Goal: Check status: Check status

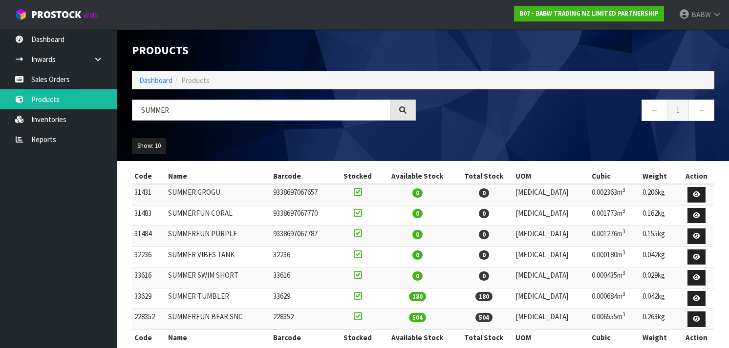
scroll to position [16, 0]
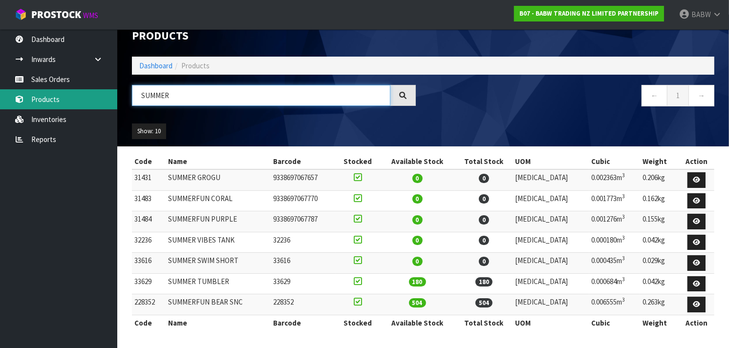
drag, startPoint x: 206, startPoint y: 92, endPoint x: 89, endPoint y: 106, distance: 118.1
click at [89, 106] on body "Toggle navigation ProStock WMS B07 - BABW TRADING NZ LIMITED PARTNERSHIP BABW L…" at bounding box center [364, 159] width 729 height 348
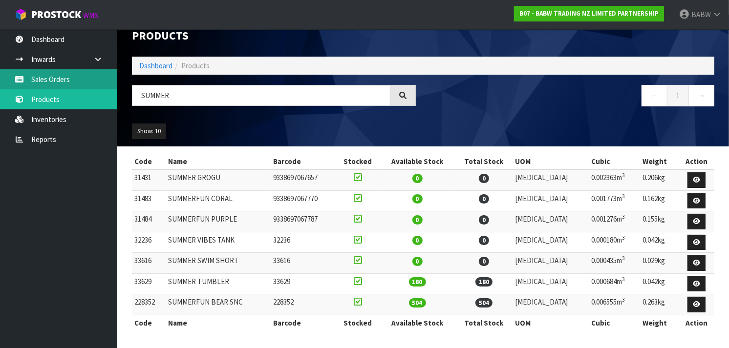
click at [58, 77] on link "Sales Orders" at bounding box center [58, 79] width 117 height 20
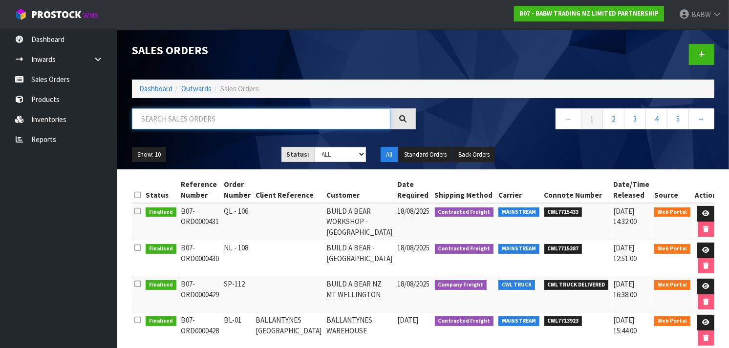
click at [281, 116] on input "text" at bounding box center [261, 118] width 258 height 21
type input "TAURANGA"
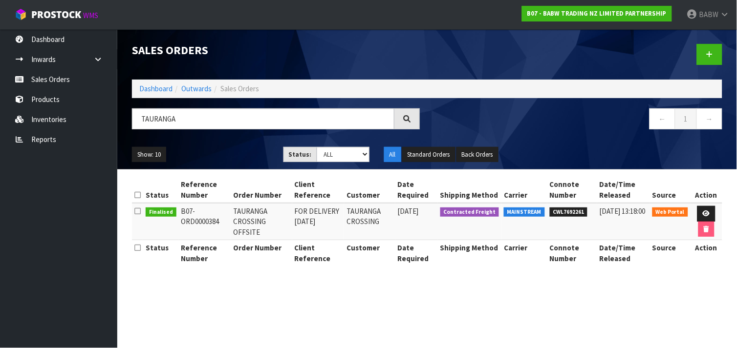
drag, startPoint x: 313, startPoint y: 214, endPoint x: 313, endPoint y: 233, distance: 19.6
click at [313, 233] on td "FOR DELIVERY [DATE]" at bounding box center [318, 221] width 52 height 37
drag, startPoint x: 313, startPoint y: 233, endPoint x: 309, endPoint y: 208, distance: 25.2
click at [309, 208] on td "FOR DELIVERY [DATE]" at bounding box center [318, 221] width 52 height 37
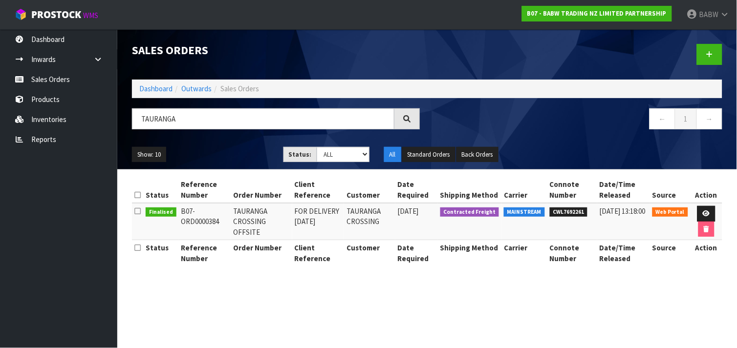
click at [309, 208] on td "FOR DELIVERY [DATE]" at bounding box center [318, 221] width 52 height 37
drag, startPoint x: 309, startPoint y: 208, endPoint x: 309, endPoint y: 228, distance: 20.0
click at [309, 228] on td "FOR DELIVERY [DATE]" at bounding box center [318, 221] width 52 height 37
drag, startPoint x: 309, startPoint y: 228, endPoint x: 308, endPoint y: 205, distance: 23.0
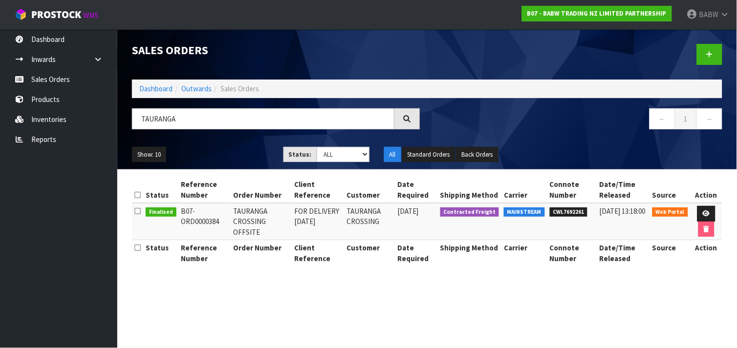
click at [308, 205] on td "FOR DELIVERY [DATE]" at bounding box center [318, 221] width 52 height 37
drag, startPoint x: 308, startPoint y: 205, endPoint x: 307, endPoint y: 230, distance: 24.4
click at [307, 230] on td "FOR DELIVERY [DATE]" at bounding box center [318, 221] width 52 height 37
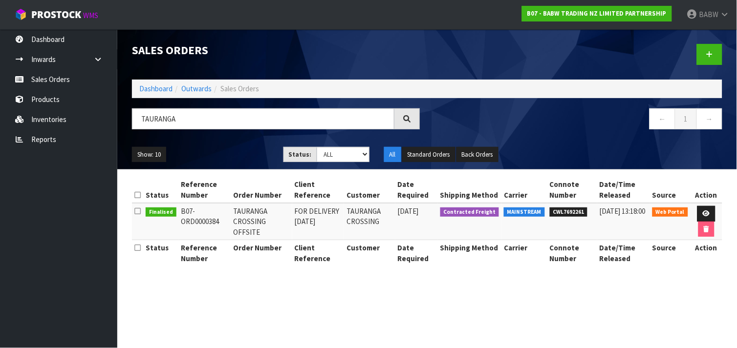
drag, startPoint x: 307, startPoint y: 229, endPoint x: 308, endPoint y: 209, distance: 19.6
click at [308, 209] on td "FOR DELIVERY [DATE]" at bounding box center [318, 221] width 52 height 37
drag, startPoint x: 308, startPoint y: 209, endPoint x: 310, endPoint y: 235, distance: 25.5
click at [310, 235] on td "FOR DELIVERY [DATE]" at bounding box center [318, 221] width 52 height 37
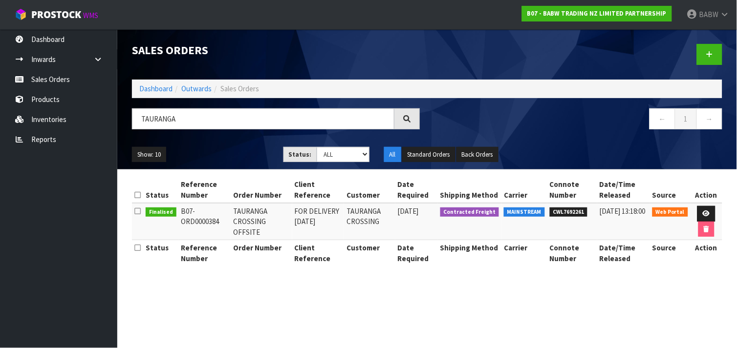
click at [310, 235] on td "FOR DELIVERY [DATE]" at bounding box center [318, 221] width 52 height 37
drag, startPoint x: 310, startPoint y: 235, endPoint x: 306, endPoint y: 213, distance: 22.3
click at [306, 213] on td "FOR DELIVERY [DATE]" at bounding box center [318, 221] width 52 height 37
drag, startPoint x: 306, startPoint y: 213, endPoint x: 307, endPoint y: 232, distance: 19.6
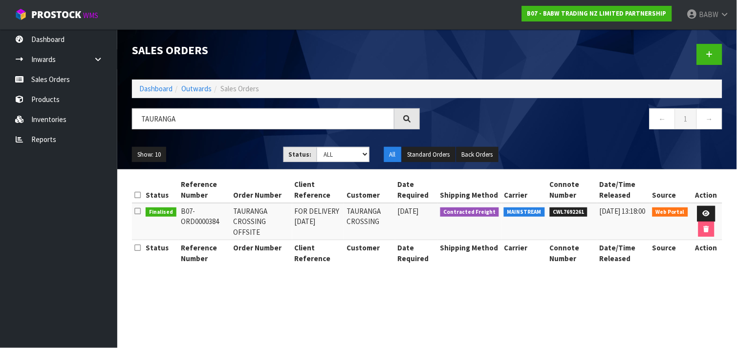
click at [307, 232] on td "FOR DELIVERY [DATE]" at bounding box center [318, 221] width 52 height 37
drag, startPoint x: 307, startPoint y: 232, endPoint x: 306, endPoint y: 214, distance: 18.6
click at [306, 214] on td "FOR DELIVERY [DATE]" at bounding box center [318, 221] width 52 height 37
click at [303, 211] on td "FOR DELIVERY [DATE]" at bounding box center [318, 221] width 52 height 37
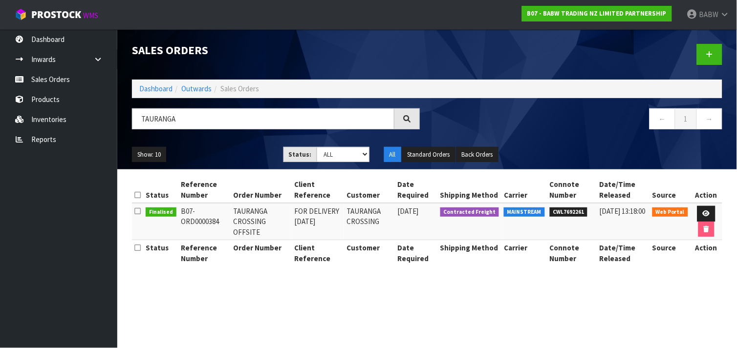
drag, startPoint x: 303, startPoint y: 211, endPoint x: 304, endPoint y: 236, distance: 24.4
click at [304, 236] on td "FOR DELIVERY [DATE]" at bounding box center [318, 221] width 52 height 37
drag, startPoint x: 304, startPoint y: 236, endPoint x: 304, endPoint y: 213, distance: 22.5
click at [304, 213] on td "FOR DELIVERY [DATE]" at bounding box center [318, 221] width 52 height 37
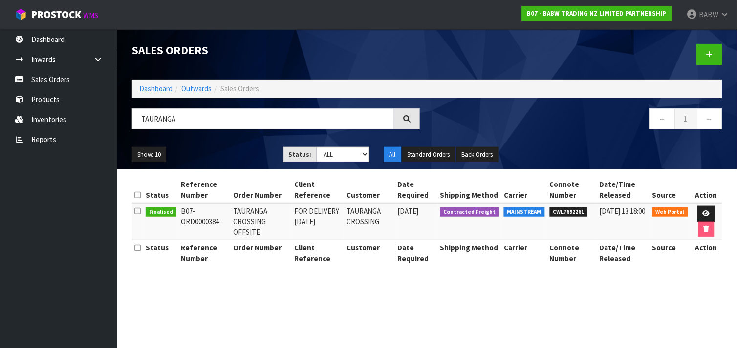
click at [304, 213] on td "FOR DELIVERY [DATE]" at bounding box center [318, 221] width 52 height 37
drag, startPoint x: 304, startPoint y: 213, endPoint x: 306, endPoint y: 232, distance: 19.1
click at [306, 232] on td "FOR DELIVERY [DATE]" at bounding box center [318, 221] width 52 height 37
drag, startPoint x: 306, startPoint y: 232, endPoint x: 306, endPoint y: 213, distance: 19.5
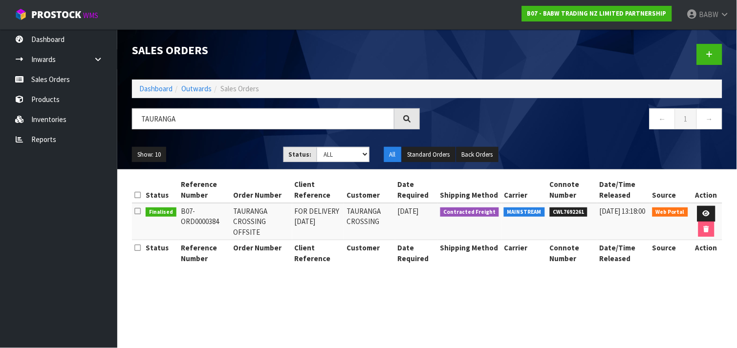
click at [306, 213] on td "FOR DELIVERY [DATE]" at bounding box center [318, 221] width 52 height 37
drag, startPoint x: 306, startPoint y: 213, endPoint x: 306, endPoint y: 230, distance: 17.6
click at [306, 230] on td "FOR DELIVERY [DATE]" at bounding box center [318, 221] width 52 height 37
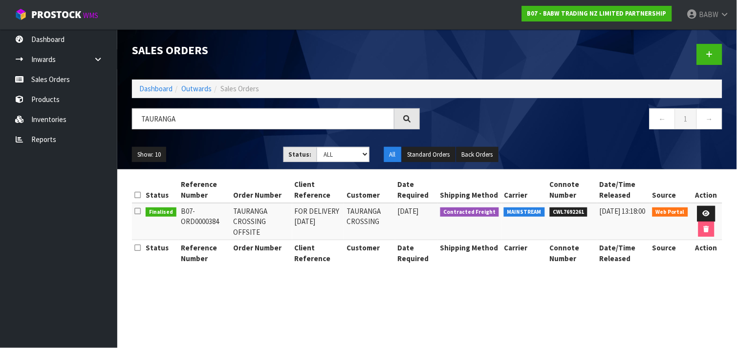
drag, startPoint x: 306, startPoint y: 230, endPoint x: 305, endPoint y: 213, distance: 17.1
click at [305, 213] on td "FOR DELIVERY [DATE]" at bounding box center [318, 221] width 52 height 37
drag, startPoint x: 305, startPoint y: 213, endPoint x: 312, endPoint y: 236, distance: 23.8
click at [312, 236] on td "FOR DELIVERY [DATE]" at bounding box center [318, 221] width 52 height 37
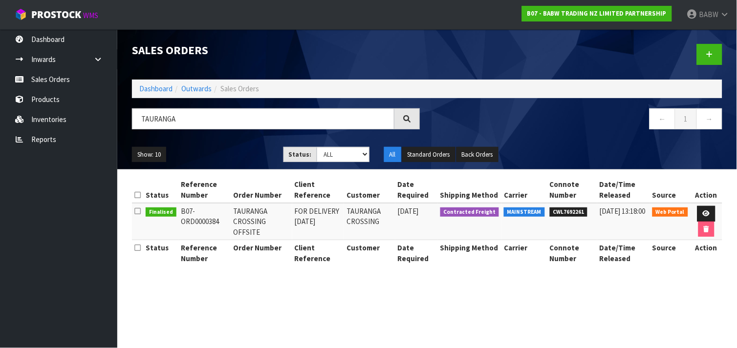
click at [312, 236] on td "FOR DELIVERY [DATE]" at bounding box center [318, 221] width 52 height 37
drag, startPoint x: 312, startPoint y: 236, endPoint x: 304, endPoint y: 211, distance: 26.6
click at [304, 211] on td "FOR DELIVERY [DATE]" at bounding box center [318, 221] width 52 height 37
drag, startPoint x: 304, startPoint y: 211, endPoint x: 306, endPoint y: 232, distance: 21.6
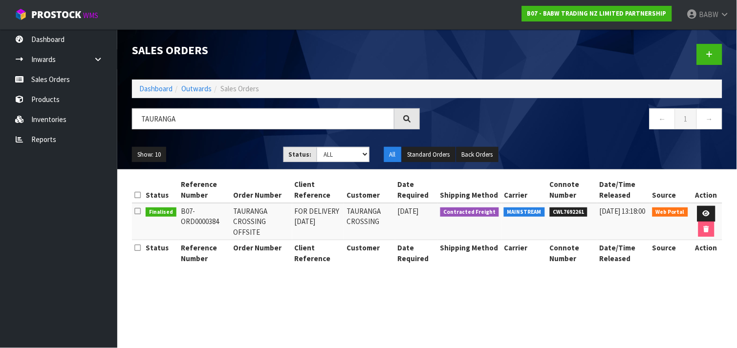
click at [306, 232] on td "FOR DELIVERY [DATE]" at bounding box center [318, 221] width 52 height 37
drag, startPoint x: 306, startPoint y: 232, endPoint x: 305, endPoint y: 214, distance: 18.1
click at [305, 214] on td "FOR DELIVERY [DATE]" at bounding box center [318, 221] width 52 height 37
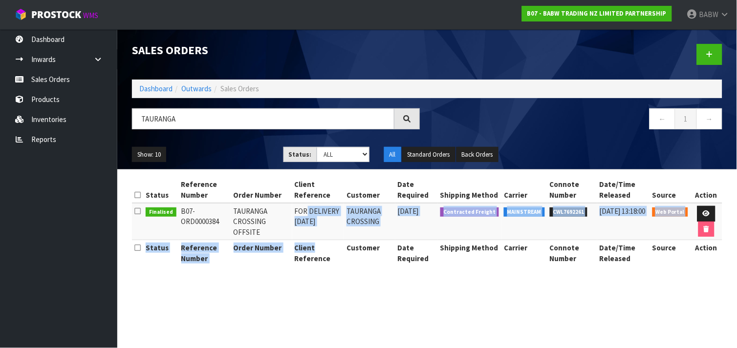
drag, startPoint x: 305, startPoint y: 216, endPoint x: 308, endPoint y: 245, distance: 28.5
click at [308, 245] on table "Status Reference Number Order Number Client Reference Customer Date Required Sh…" at bounding box center [427, 221] width 590 height 89
click at [308, 245] on th "Client Reference" at bounding box center [318, 253] width 52 height 26
